Goal: Task Accomplishment & Management: Complete application form

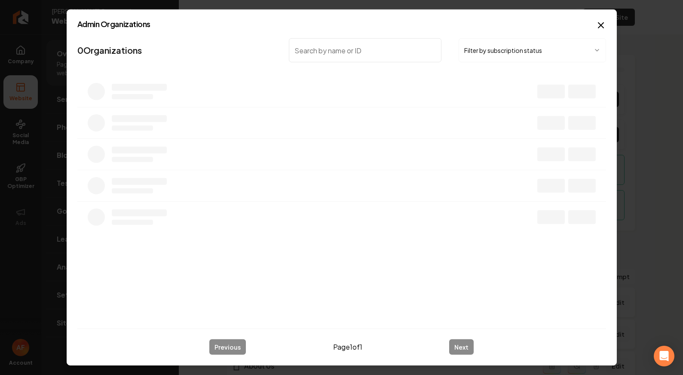
click at [576, 31] on div "Admin Organizations 0 Organizations Filter by subscription status Previous Page…" at bounding box center [342, 187] width 550 height 356
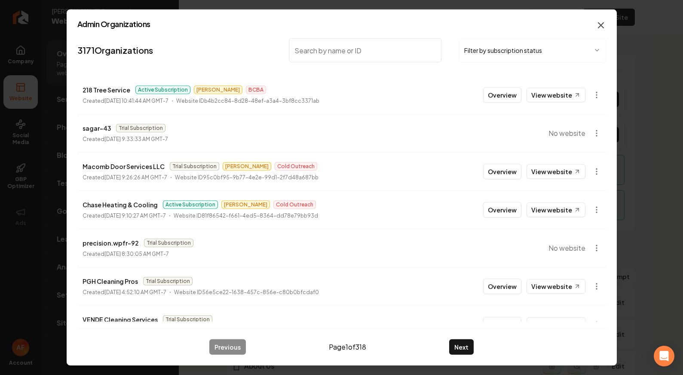
click at [599, 28] on icon "button" at bounding box center [601, 25] width 10 height 10
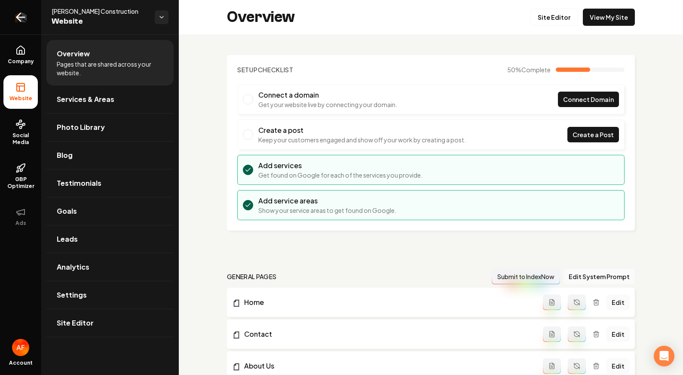
click at [28, 12] on link "Return to dashboard" at bounding box center [20, 17] width 41 height 34
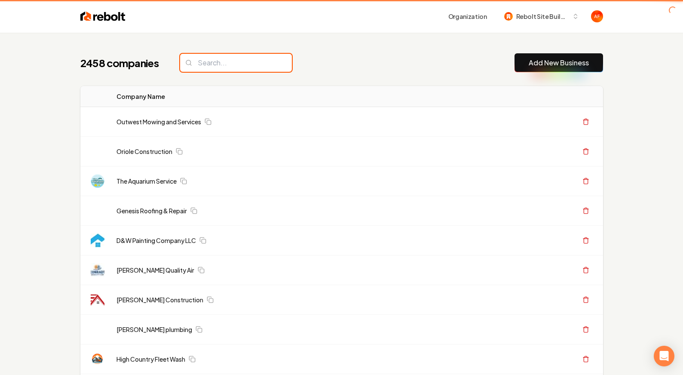
click at [240, 62] on input "search" at bounding box center [236, 63] width 112 height 18
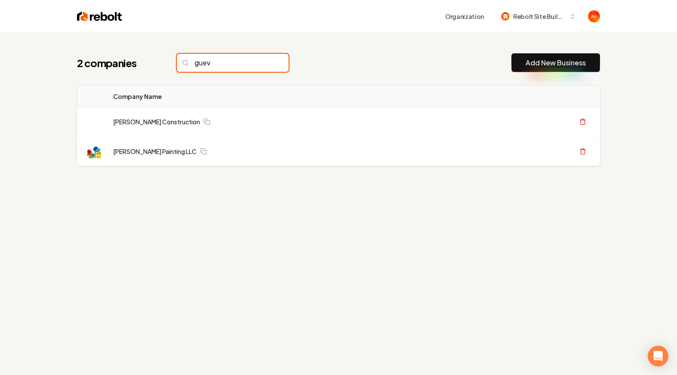
type input "guev"
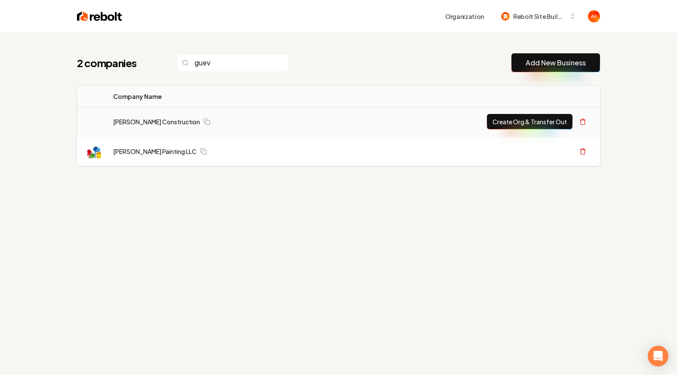
click at [536, 119] on button "Create Org & Transfer Out" at bounding box center [530, 121] width 86 height 15
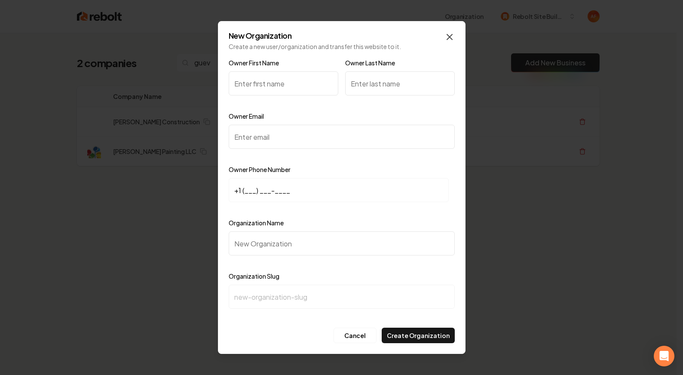
click at [450, 37] on icon "button" at bounding box center [449, 36] width 5 height 5
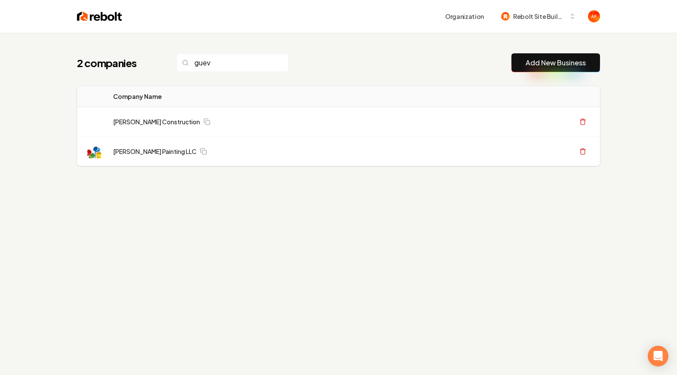
drag, startPoint x: 193, startPoint y: 74, endPoint x: 212, endPoint y: 55, distance: 27.1
click at [194, 74] on div "2 companies guev Add New Business Logo Company Name Actions [PERSON_NAME] Const…" at bounding box center [338, 127] width 550 height 188
click at [212, 55] on input "guev" at bounding box center [233, 63] width 112 height 18
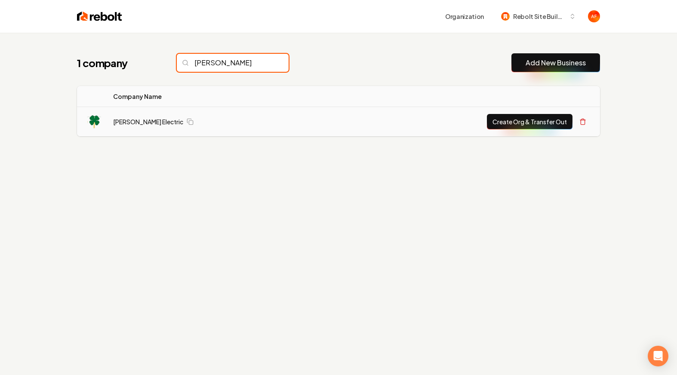
type input "[PERSON_NAME]"
click at [512, 124] on button "Create Org & Transfer Out" at bounding box center [530, 121] width 86 height 15
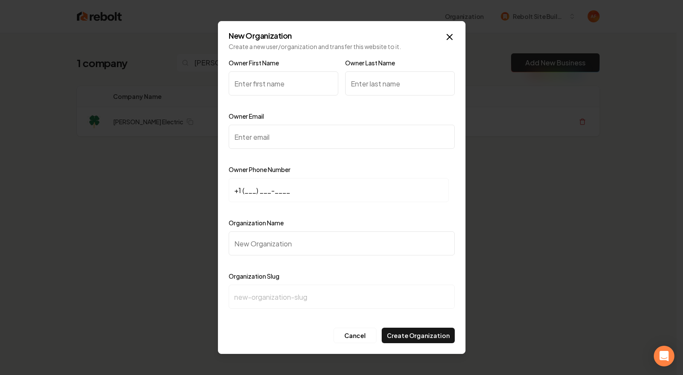
click at [273, 144] on input "Owner Email" at bounding box center [342, 137] width 226 height 24
paste input "[EMAIL_ADDRESS][DOMAIN_NAME]"
type input "[EMAIL_ADDRESS][DOMAIN_NAME]"
click at [244, 187] on input "+1 (___) ___-____" at bounding box center [339, 190] width 220 height 24
paste input "808) 264-5812"
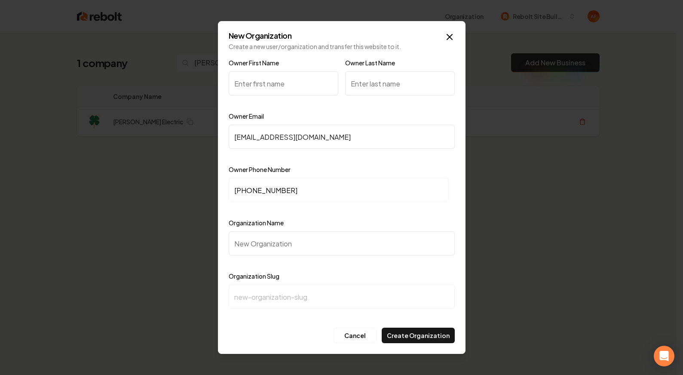
type input "[PHONE_NUMBER]"
click at [245, 83] on input "Owner First Name" at bounding box center [284, 83] width 110 height 24
click at [283, 244] on input "Organization Name" at bounding box center [342, 243] width 226 height 24
paste input "[PERSON_NAME] Electric"
type input "[PERSON_NAME] Electric"
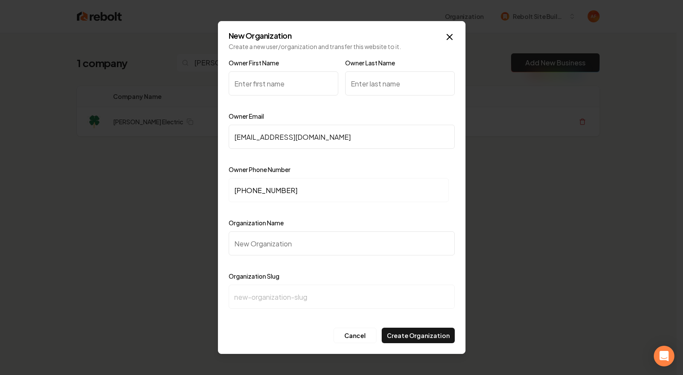
type input "[PERSON_NAME]-electric"
type input "[PERSON_NAME] Electric"
click at [251, 82] on input "Owner First Name" at bounding box center [284, 83] width 110 height 24
type input "[PERSON_NAME]"
click at [388, 67] on div "Owner Last Name" at bounding box center [400, 83] width 110 height 50
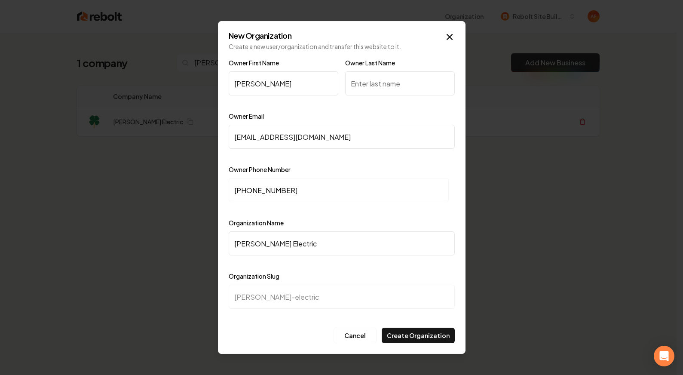
click at [387, 74] on input "Owner Last Name" at bounding box center [400, 83] width 110 height 24
type input "[PERSON_NAME]"
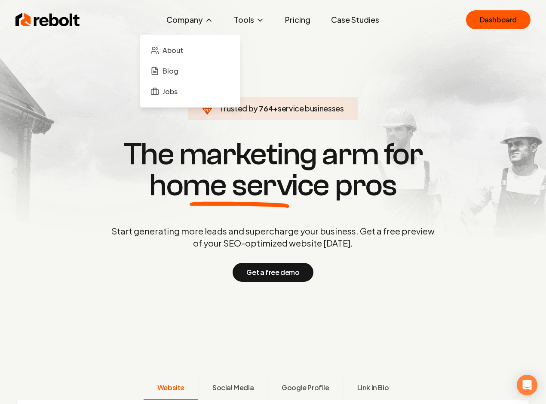
click at [192, 14] on button "Company" at bounding box center [189, 19] width 61 height 17
click at [178, 52] on span "About" at bounding box center [172, 50] width 21 height 10
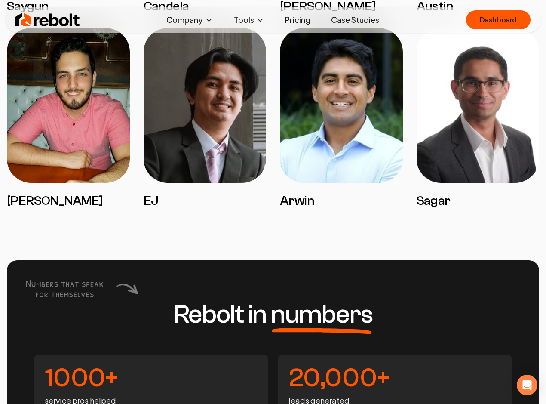
scroll to position [1984, 0]
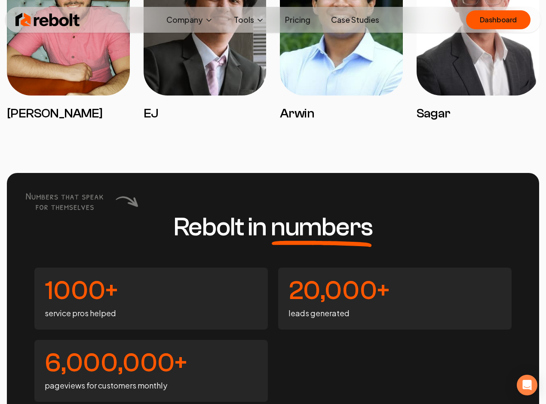
click at [49, 25] on img at bounding box center [47, 19] width 64 height 17
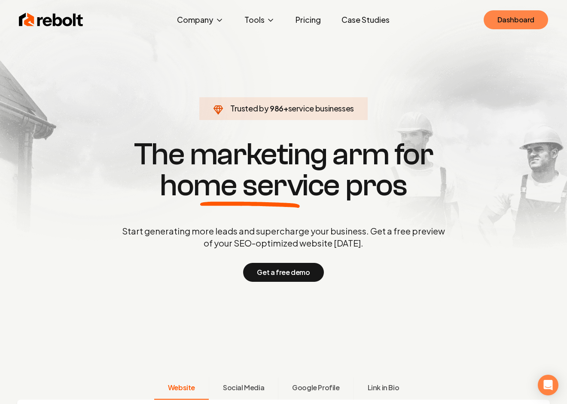
click at [502, 18] on link "Dashboard" at bounding box center [516, 19] width 64 height 19
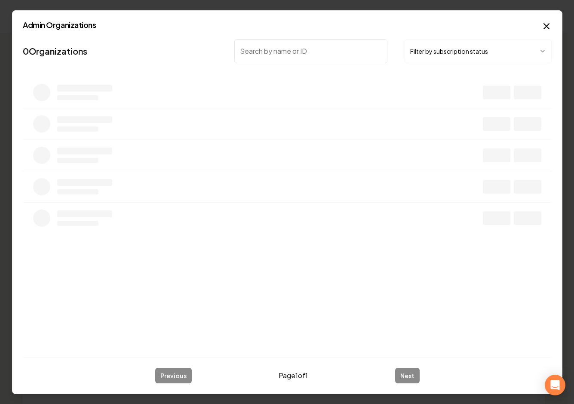
click at [264, 49] on input "search" at bounding box center [310, 51] width 153 height 24
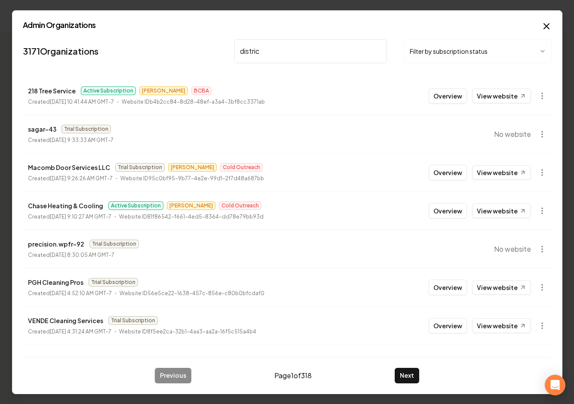
type input "district"
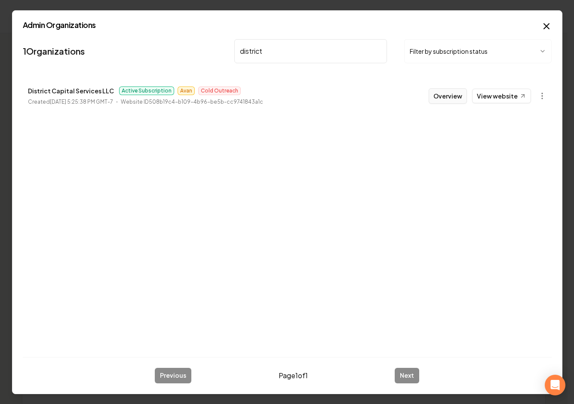
click at [442, 96] on button "Overview" at bounding box center [448, 95] width 38 height 15
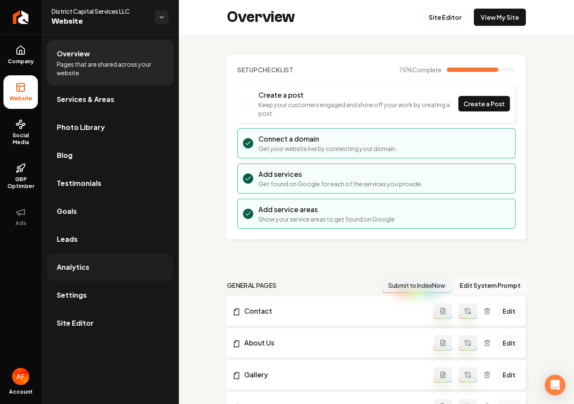
click at [88, 268] on link "Analytics" at bounding box center [109, 267] width 127 height 28
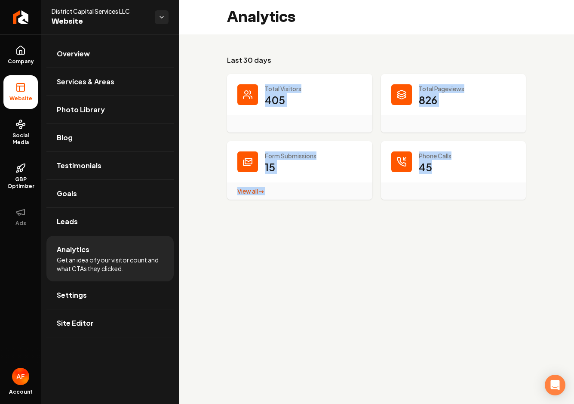
drag, startPoint x: 454, startPoint y: 249, endPoint x: 278, endPoint y: 58, distance: 259.8
click at [278, 58] on main "Analytics Last 30 days Total Visitors 405 Total Pageviews 826 Form Submissions …" at bounding box center [376, 202] width 395 height 404
click at [384, 266] on main "Analytics Last 30 days Total Visitors 405 Total Pageviews 826 Form Submissions …" at bounding box center [376, 202] width 395 height 404
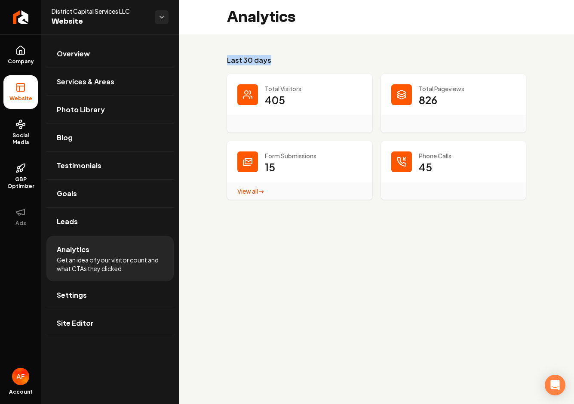
drag, startPoint x: 217, startPoint y: 61, endPoint x: 300, endPoint y: 65, distance: 83.5
click at [300, 65] on div "Last 30 days Total Visitors 405 Total Pageviews 826 Form Submissions 15 View al…" at bounding box center [376, 127] width 395 height 186
click at [300, 65] on h3 "Last 30 days" at bounding box center [376, 60] width 299 height 10
click at [108, 224] on link "Leads" at bounding box center [109, 222] width 127 height 28
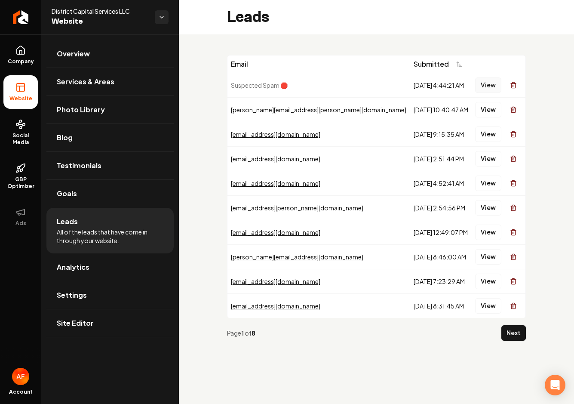
click at [483, 84] on button "View" at bounding box center [488, 84] width 26 height 15
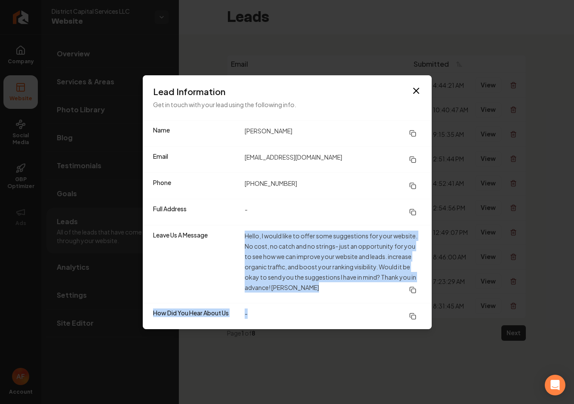
drag, startPoint x: 228, startPoint y: 236, endPoint x: 365, endPoint y: 309, distance: 155.8
click at [365, 309] on dl "Name Linda Hopkins Email lindahopkinsmkt@gmail.com Phone (201) 201-2012 Full Ad…" at bounding box center [287, 224] width 289 height 208
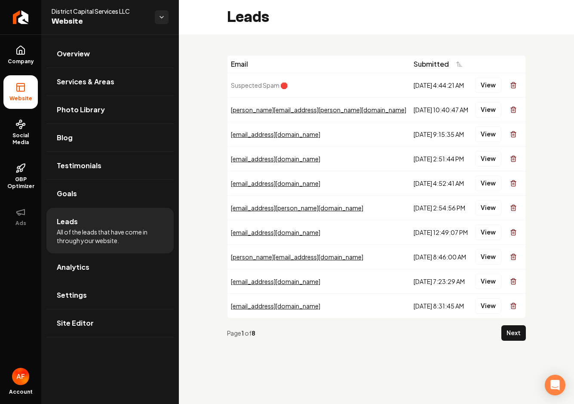
drag, startPoint x: 387, startPoint y: 84, endPoint x: 354, endPoint y: 81, distance: 33.2
click at [414, 81] on div "9/19/2025, 4:44:21 AM" at bounding box center [441, 85] width 55 height 9
click at [410, 103] on td "9/18/2025, 10:40:47 AM" at bounding box center [440, 109] width 61 height 25
click at [486, 108] on button "View" at bounding box center [488, 109] width 26 height 15
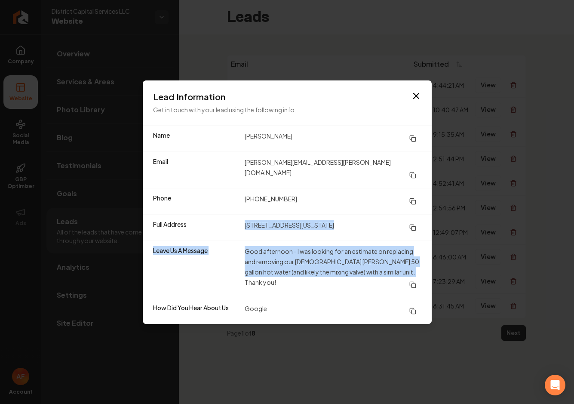
drag, startPoint x: 236, startPoint y: 239, endPoint x: 337, endPoint y: 279, distance: 108.9
click at [337, 279] on dl "Name Mike Biscardi Email michael.biscardi@gmail.com Phone (978) 884-1666 Full A…" at bounding box center [287, 225] width 289 height 198
click at [337, 279] on dd "Good afternoon - I was looking for an estimate on replacing and removing our 21…" at bounding box center [333, 269] width 177 height 46
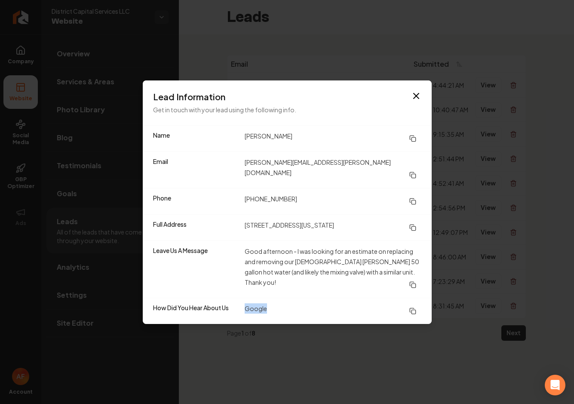
drag, startPoint x: 238, startPoint y: 293, endPoint x: 292, endPoint y: 302, distance: 54.9
click at [292, 302] on div "How Did You Hear About Us Google" at bounding box center [287, 310] width 289 height 26
drag, startPoint x: 491, startPoint y: 173, endPoint x: 493, endPoint y: 147, distance: 26.7
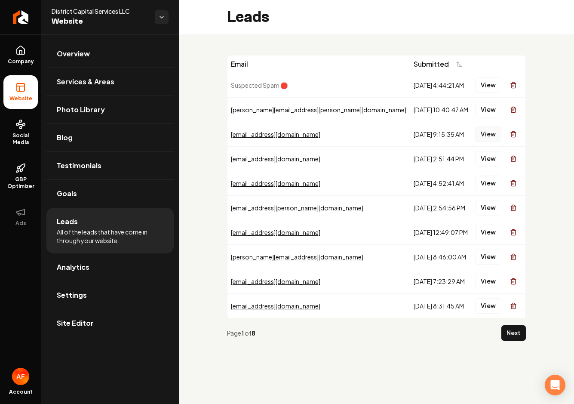
click at [492, 132] on button "View" at bounding box center [488, 133] width 26 height 15
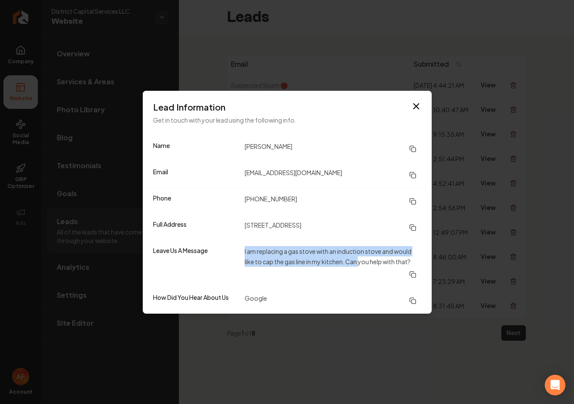
drag, startPoint x: 234, startPoint y: 252, endPoint x: 359, endPoint y: 264, distance: 125.2
click at [359, 264] on div "Leave Us A Message I am replacing a gas stove with an induction stove and would…" at bounding box center [287, 263] width 289 height 47
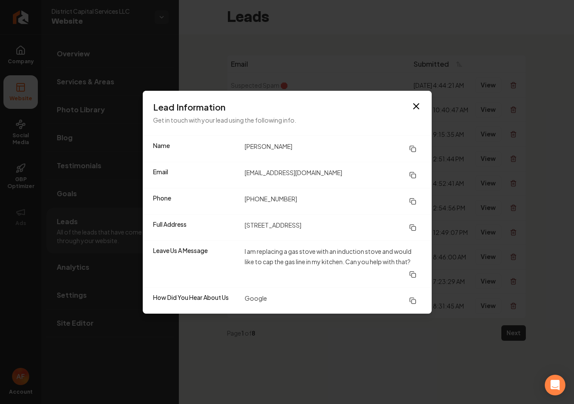
drag, startPoint x: 352, startPoint y: 264, endPoint x: 439, endPoint y: 244, distance: 89.0
click at [353, 264] on dd "I am replacing a gas stove with an induction stove and would like to cap the ga…" at bounding box center [333, 264] width 177 height 36
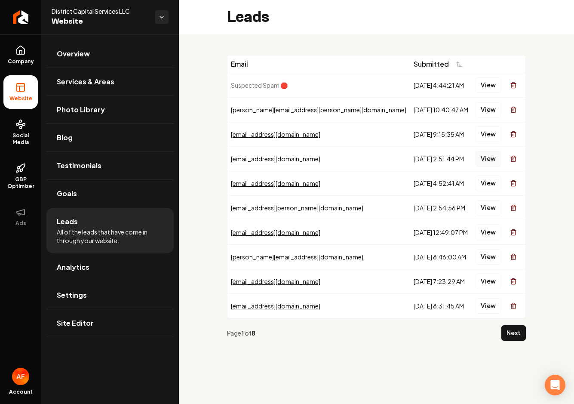
click at [496, 161] on button "View" at bounding box center [488, 158] width 26 height 15
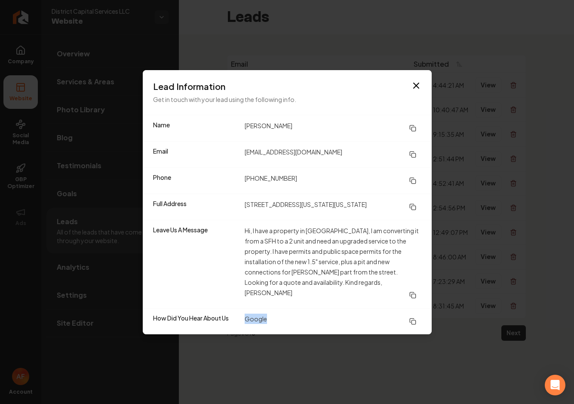
drag, startPoint x: 275, startPoint y: 316, endPoint x: 233, endPoint y: 310, distance: 41.6
click at [233, 310] on div "How Did You Hear About Us Google" at bounding box center [287, 321] width 289 height 26
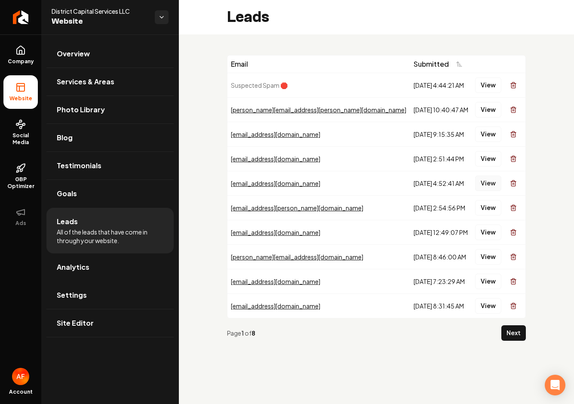
click at [487, 184] on button "View" at bounding box center [488, 182] width 26 height 15
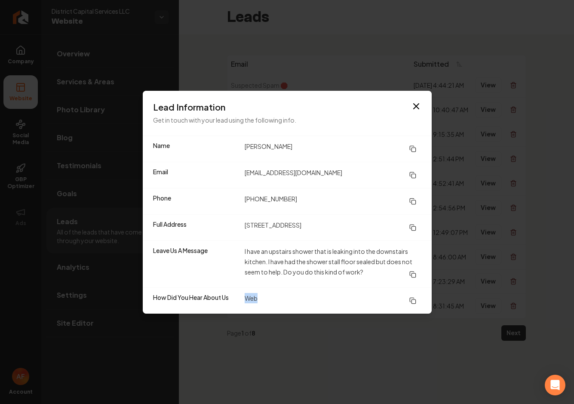
drag, startPoint x: 282, startPoint y: 296, endPoint x: 240, endPoint y: 296, distance: 42.1
click at [240, 296] on div "How Did You Hear About Us Web" at bounding box center [287, 300] width 289 height 26
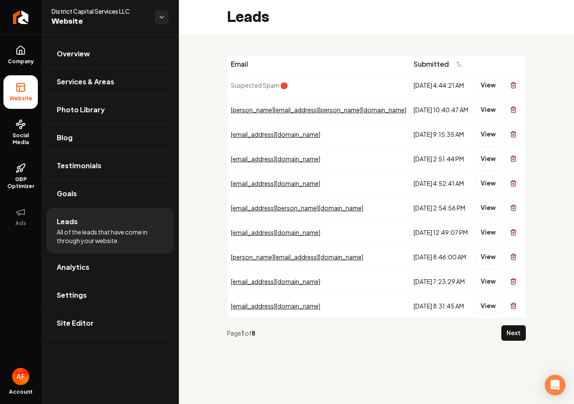
drag, startPoint x: 485, startPoint y: 216, endPoint x: 486, endPoint y: 209, distance: 6.9
click at [485, 216] on td "View" at bounding box center [499, 207] width 54 height 25
click at [486, 209] on button "View" at bounding box center [488, 207] width 26 height 15
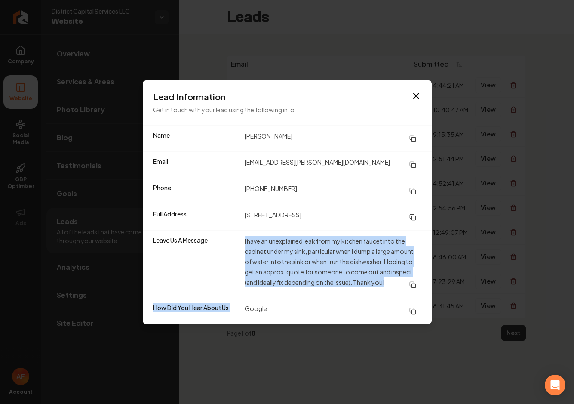
drag, startPoint x: 316, startPoint y: 297, endPoint x: 263, endPoint y: 231, distance: 85.3
click at [260, 230] on dl "Name Carly A Spraggins Email carly.spraggins@gmail.com Phone (804) 317-8214 Ful…" at bounding box center [287, 225] width 289 height 198
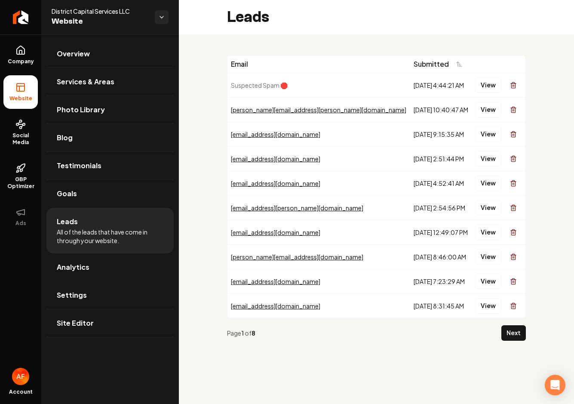
click at [490, 245] on td "View" at bounding box center [499, 256] width 54 height 25
click at [488, 249] on button "View" at bounding box center [488, 256] width 26 height 15
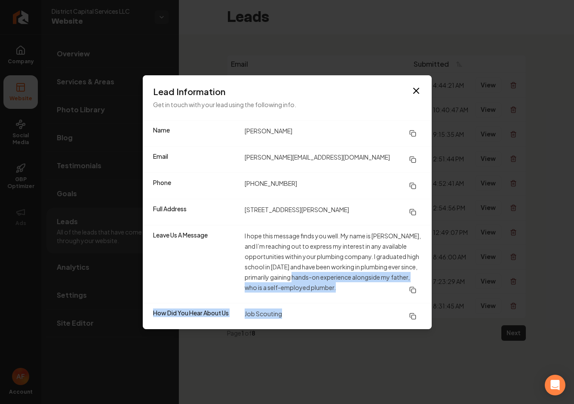
drag, startPoint x: 301, startPoint y: 311, endPoint x: 303, endPoint y: 247, distance: 64.1
click at [303, 258] on dl "Name Rene Lainez Email rene.lainez335@gmail.com Phone (240) 539-7251 Full Addre…" at bounding box center [287, 224] width 289 height 208
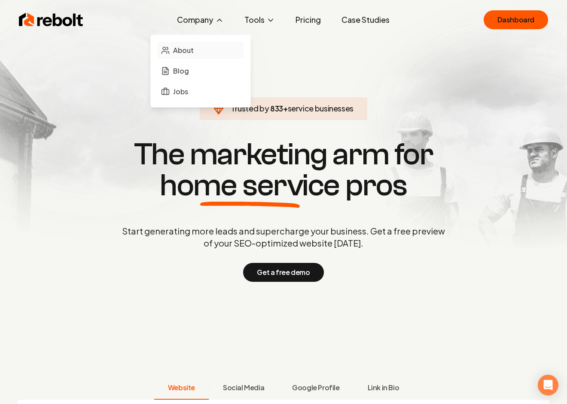
click at [185, 55] on link "About" at bounding box center [201, 50] width 86 height 17
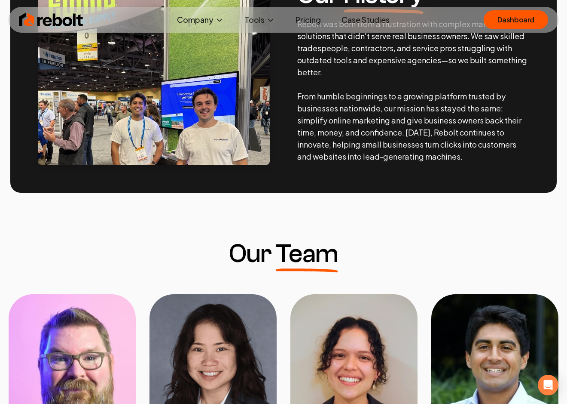
scroll to position [53, 0]
